Goal: Find specific page/section: Find specific page/section

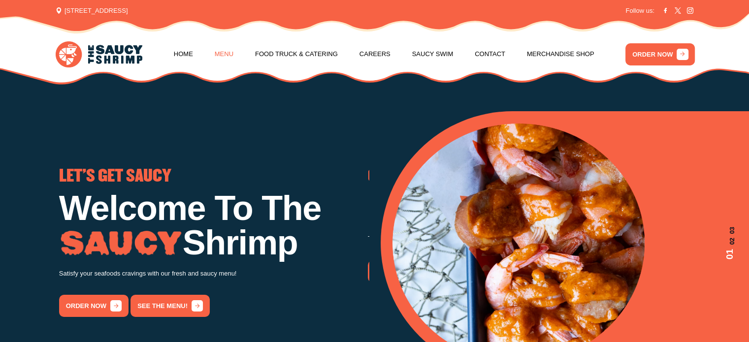
click at [229, 55] on link "Menu" at bounding box center [224, 53] width 19 height 37
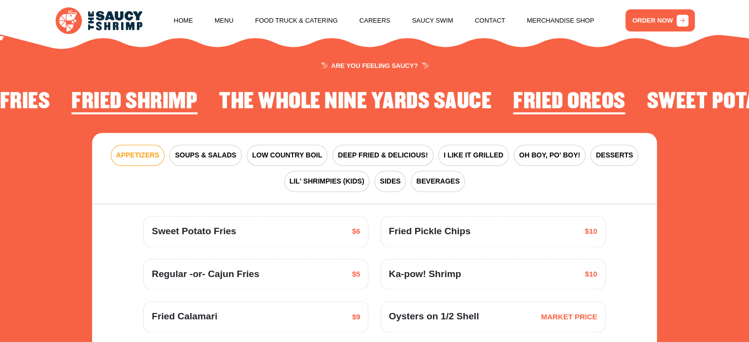
scroll to position [1199, 0]
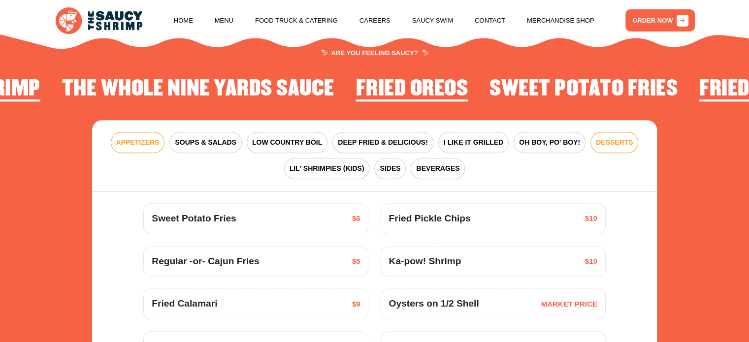
click at [596, 144] on span "DESSERTS" at bounding box center [614, 142] width 37 height 10
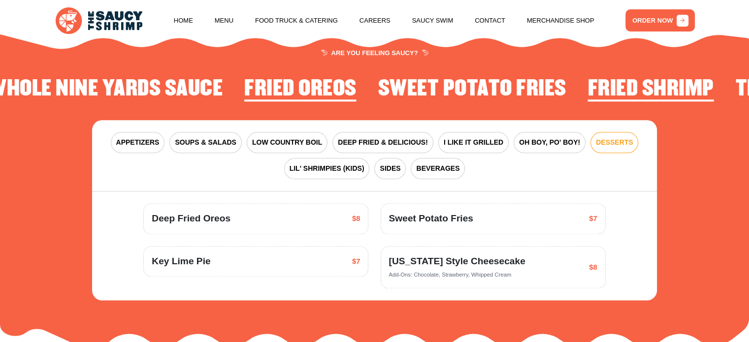
click at [185, 219] on span "Deep Fried Oreos" at bounding box center [191, 219] width 79 height 14
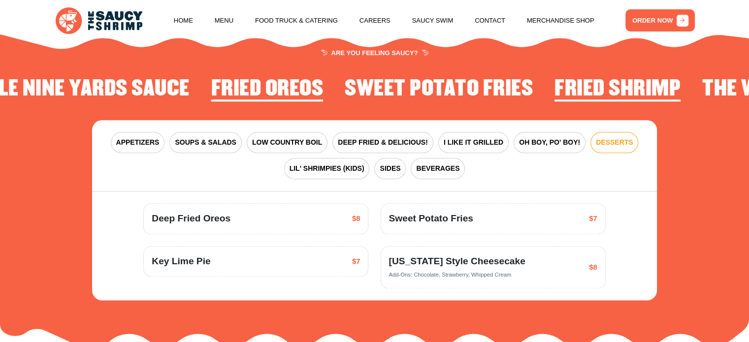
click at [329, 221] on div "Deep Fried Oreos $8" at bounding box center [256, 219] width 208 height 14
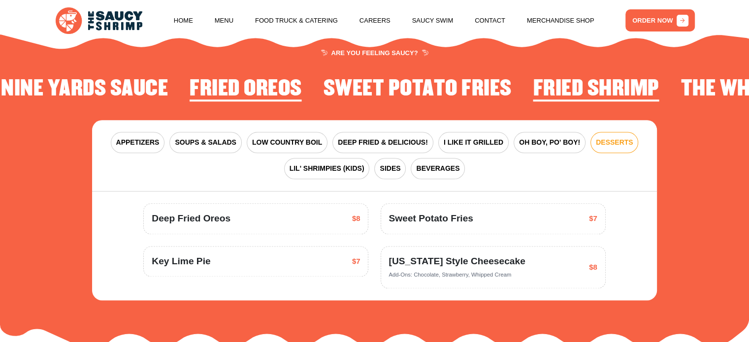
click at [238, 216] on div "Deep Fried Oreos $8" at bounding box center [256, 219] width 208 height 14
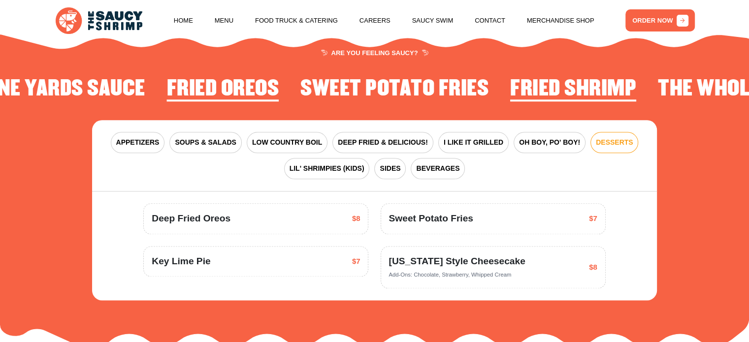
click at [193, 220] on span "Deep Fried Oreos" at bounding box center [191, 219] width 79 height 14
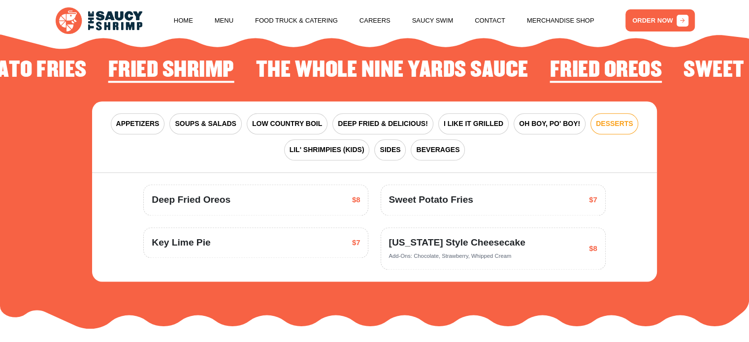
scroll to position [1218, 0]
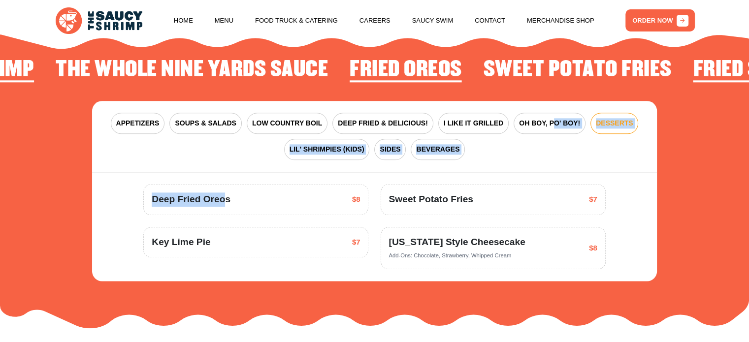
drag, startPoint x: 219, startPoint y: 201, endPoint x: 540, endPoint y: 168, distance: 322.9
click at [540, 168] on div "APPETIZERS SOUPS & SALADS LOW COUNTRY BOIL DEEP FRIED & DELICIOUS! I LIKE IT GR…" at bounding box center [374, 191] width 565 height 181
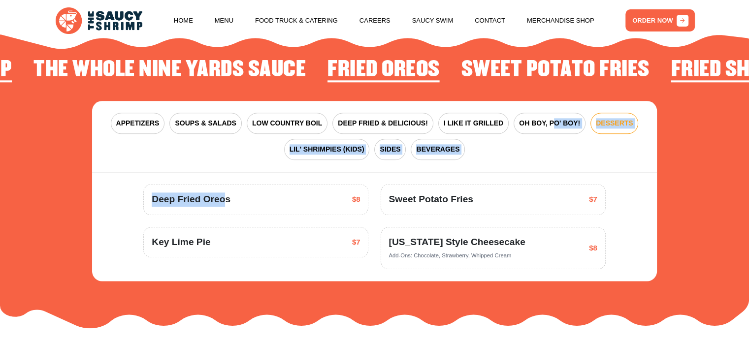
click at [540, 168] on div "APPETIZERS SOUPS & SALADS LOW COUNTRY BOIL DEEP FRIED & DELICIOUS! I LIKE IT GR…" at bounding box center [374, 136] width 565 height 71
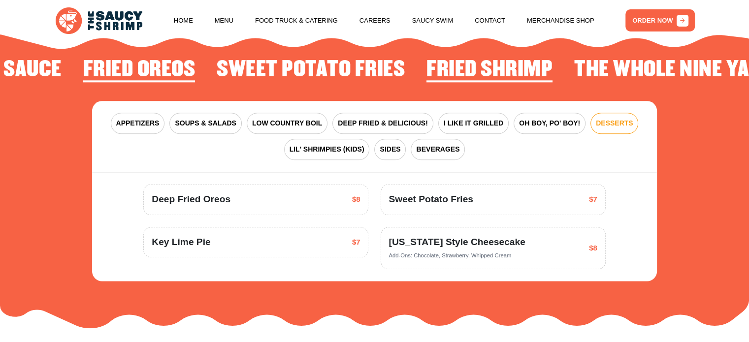
click at [540, 168] on div "APPETIZERS SOUPS & SALADS LOW COUNTRY BOIL DEEP FRIED & DELICIOUS! I LIKE IT GR…" at bounding box center [374, 136] width 565 height 71
